Goal: Navigation & Orientation: Find specific page/section

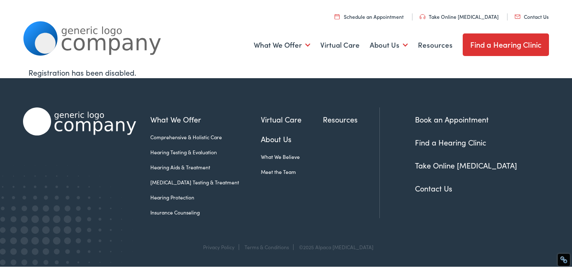
click at [531, 18] on link "Contact Us" at bounding box center [531, 16] width 34 height 7
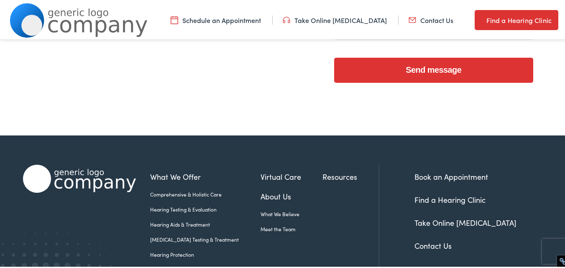
scroll to position [405, 0]
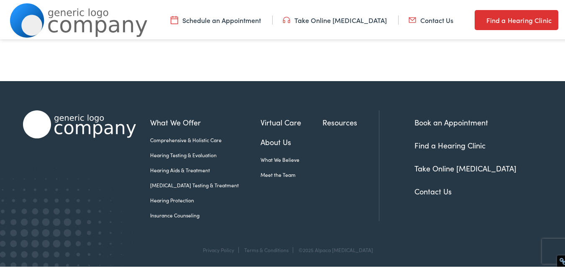
click at [261, 143] on link "About Us" at bounding box center [292, 140] width 62 height 11
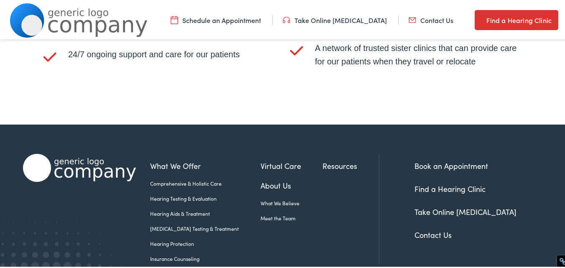
scroll to position [1765, 0]
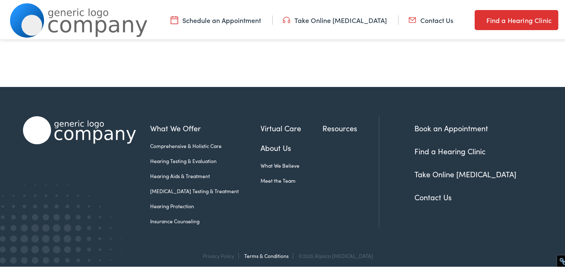
click at [259, 251] on link "Terms & Conditions" at bounding box center [266, 254] width 44 height 7
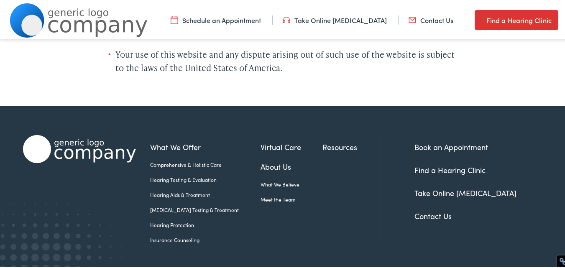
scroll to position [640, 0]
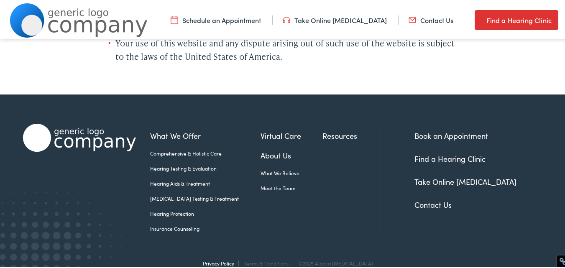
click at [228, 258] on link "Privacy Policy" at bounding box center [218, 261] width 31 height 7
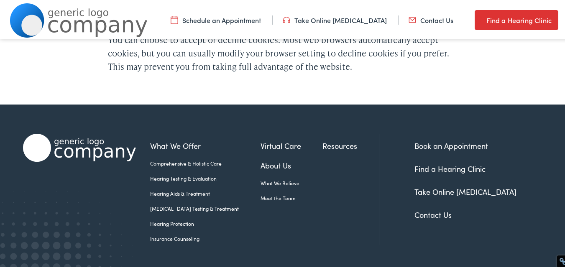
scroll to position [1037, 0]
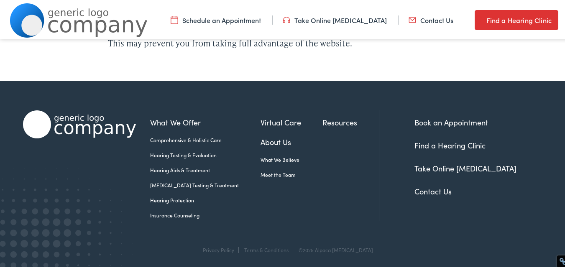
drag, startPoint x: 571, startPoint y: 100, endPoint x: 571, endPoint y: 244, distance: 143.9
